Goal: Information Seeking & Learning: Learn about a topic

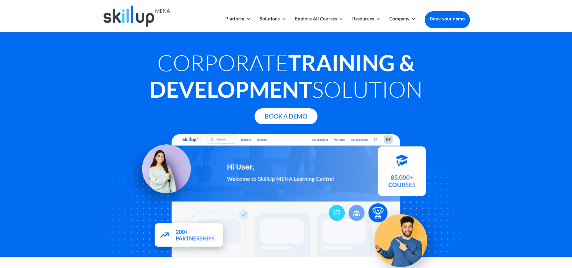
drag, startPoint x: 382, startPoint y: 82, endPoint x: 283, endPoint y: 14, distance: 119.3
click at [382, 81] on h1 "Corporate Training & Development Solution" at bounding box center [286, 77] width 368 height 57
